Goal: Entertainment & Leisure: Consume media (video, audio)

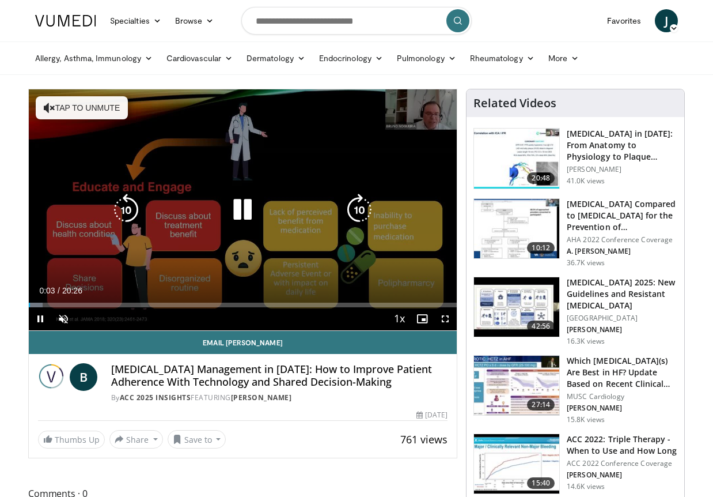
click at [96, 108] on button "Tap to unmute" at bounding box center [82, 107] width 92 height 23
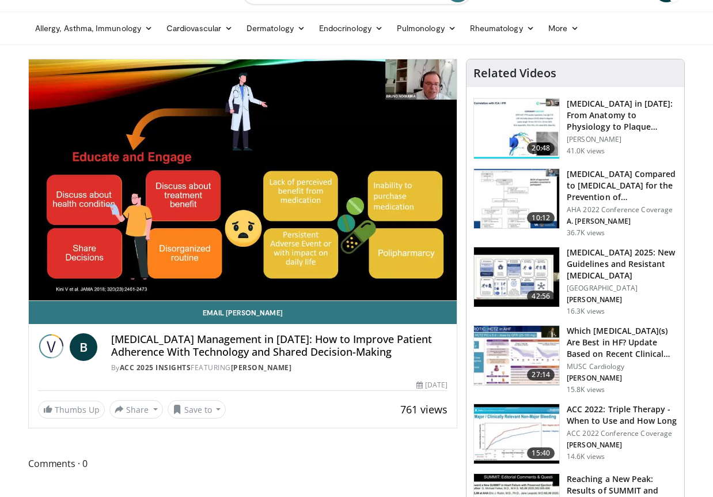
scroll to position [58, 0]
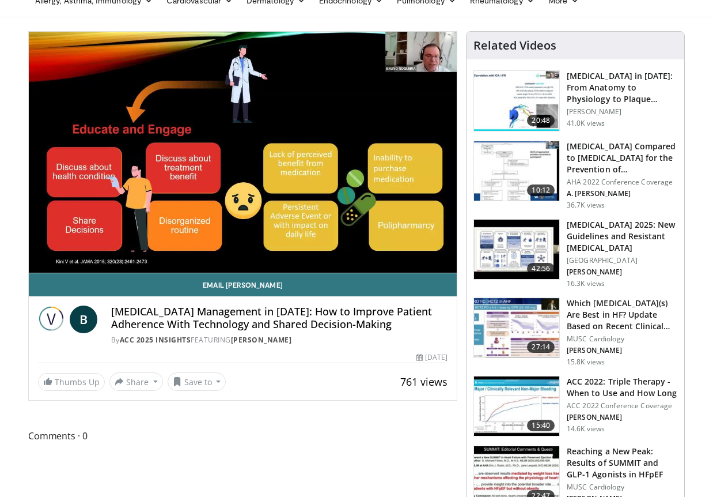
click at [526, 244] on img at bounding box center [516, 250] width 85 height 60
